Goal: Information Seeking & Learning: Learn about a topic

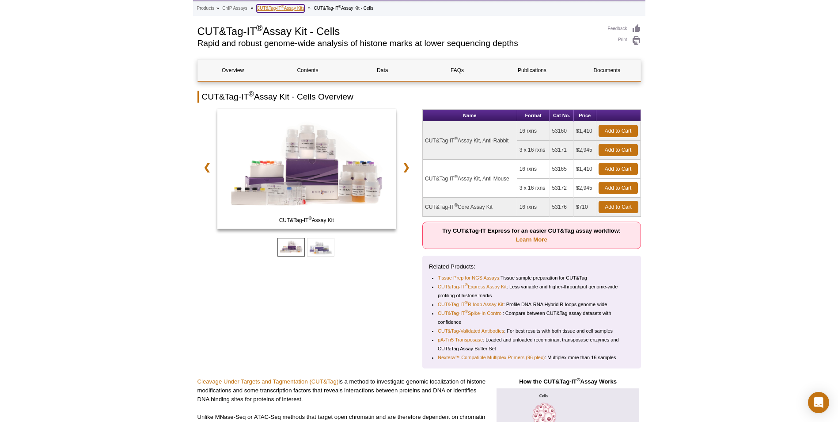
click at [293, 8] on link "CUT&Tag-IT ® Assay Kits" at bounding box center [281, 8] width 48 height 8
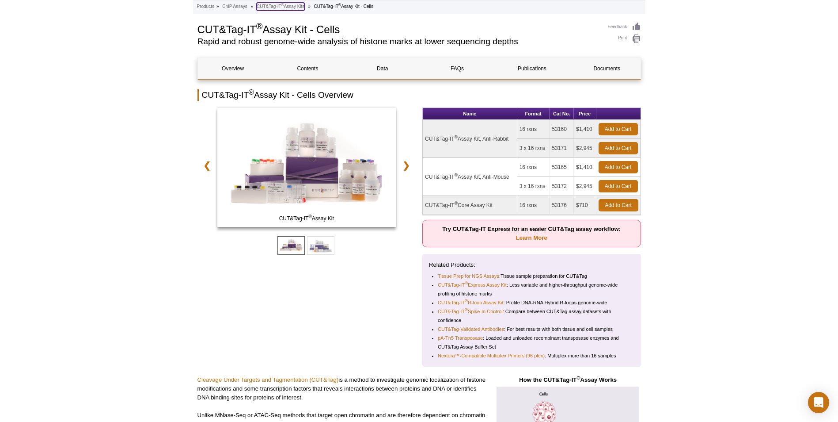
scroll to position [67, 0]
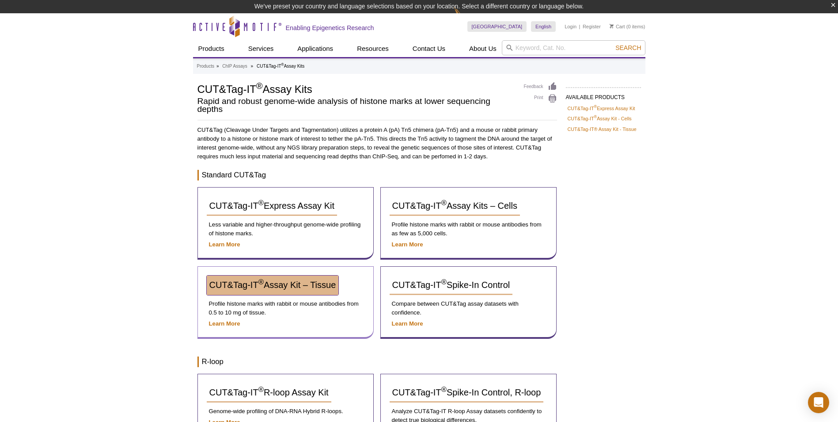
click at [288, 280] on span "CUT&Tag-IT ® Assay Kit – Tissue" at bounding box center [272, 285] width 127 height 10
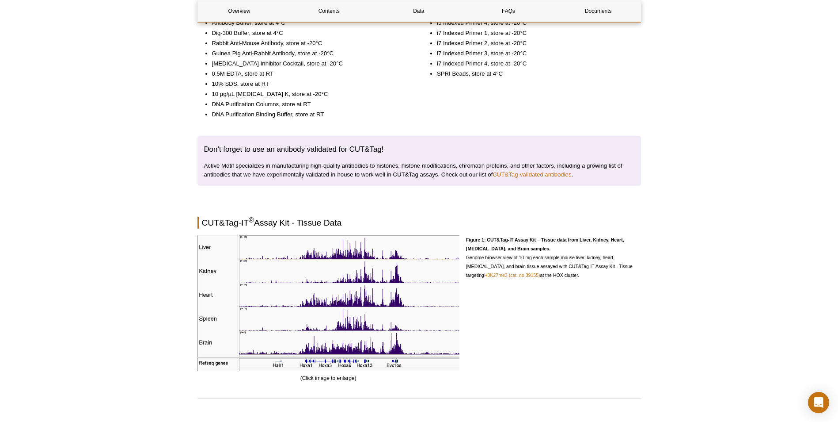
scroll to position [690, 0]
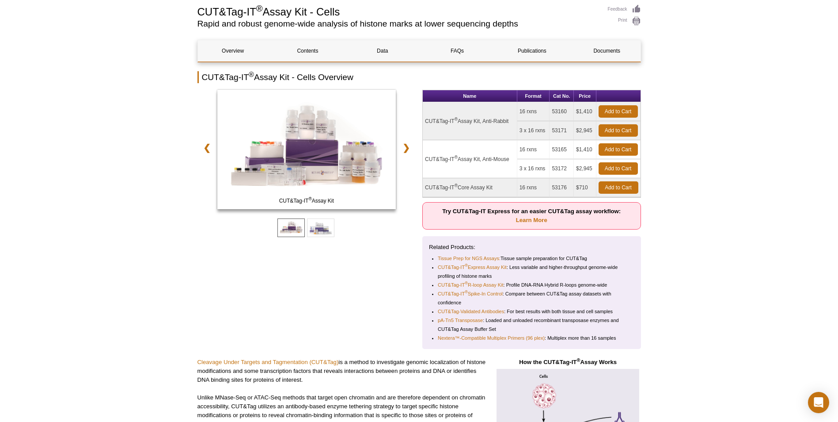
scroll to position [67, 0]
